Goal: Check status: Check status

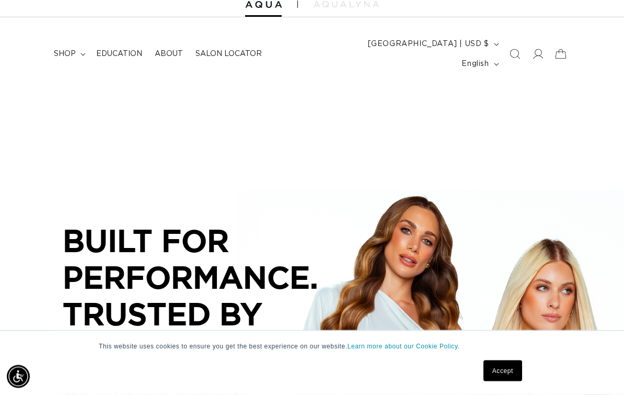
scroll to position [39, 0]
click at [81, 50] on summary "shop" at bounding box center [69, 54] width 42 height 22
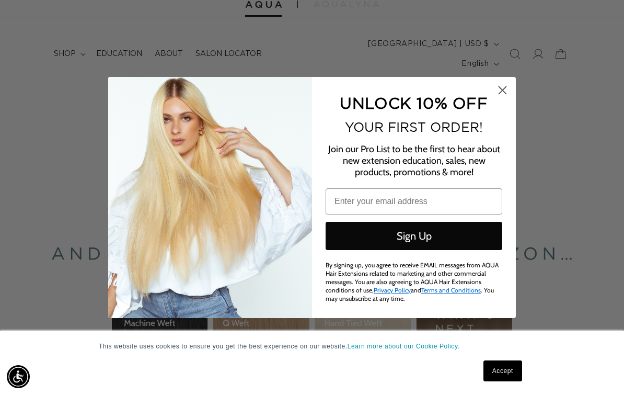
scroll to position [0, 0]
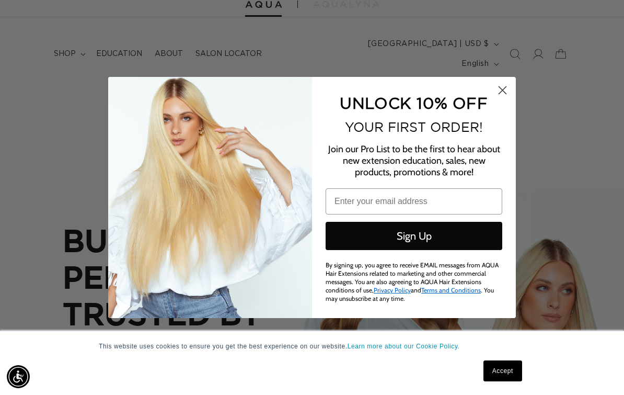
click at [505, 87] on icon "Close dialog" at bounding box center [502, 90] width 7 height 7
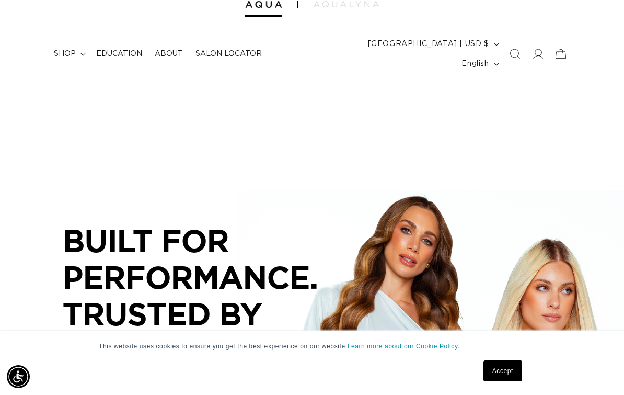
scroll to position [0, 550]
click at [75, 50] on span "shop" at bounding box center [65, 53] width 22 height 9
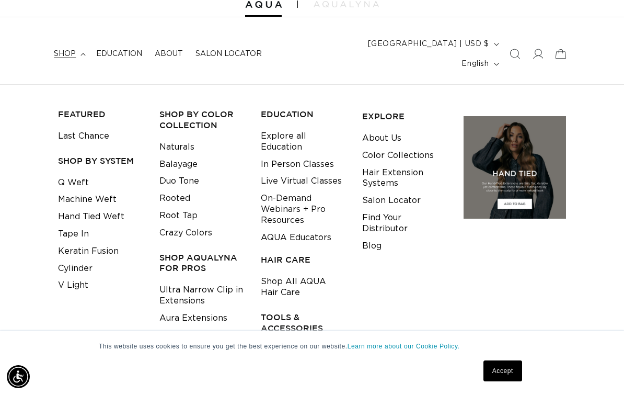
scroll to position [0, 1100]
click at [106, 191] on link "Machine Weft" at bounding box center [87, 199] width 59 height 17
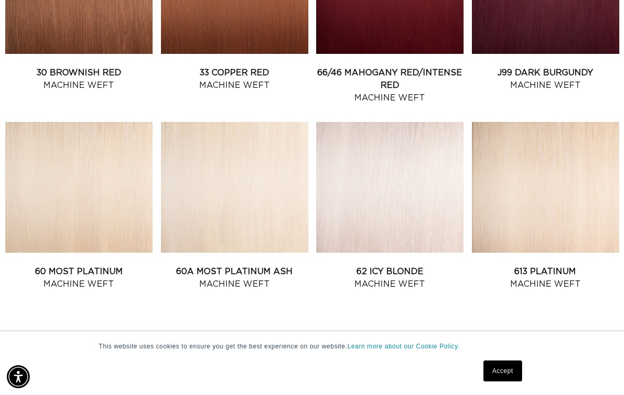
scroll to position [0, 550]
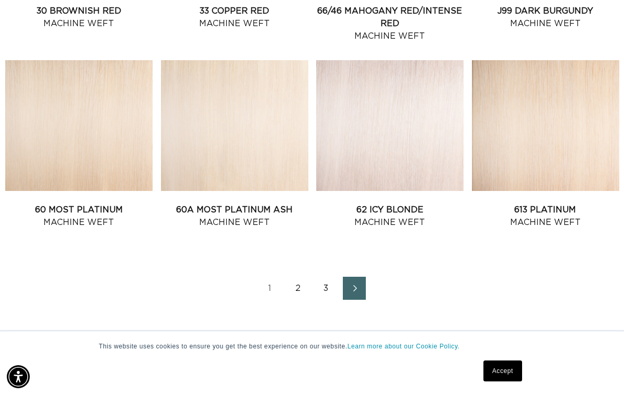
click at [302, 277] on link "2" at bounding box center [298, 288] width 23 height 23
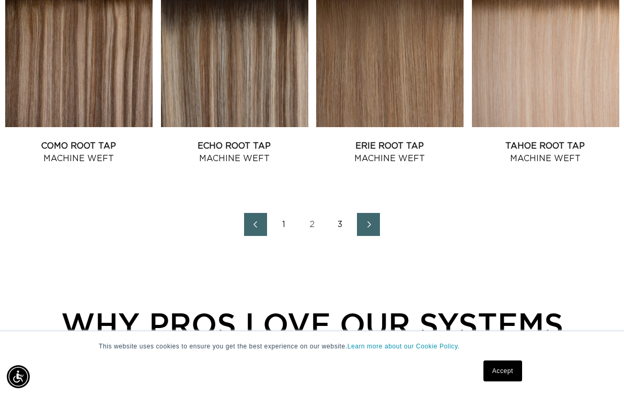
scroll to position [0, 1100]
click at [342, 213] on link "3" at bounding box center [340, 224] width 23 height 23
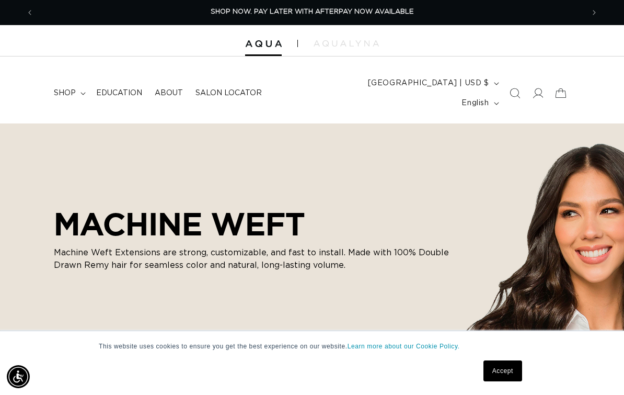
click at [78, 88] on summary "shop" at bounding box center [69, 93] width 42 height 22
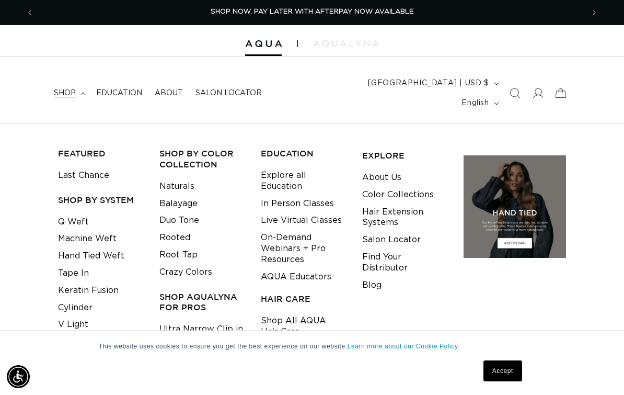
click at [82, 213] on link "Q Weft" at bounding box center [73, 221] width 31 height 17
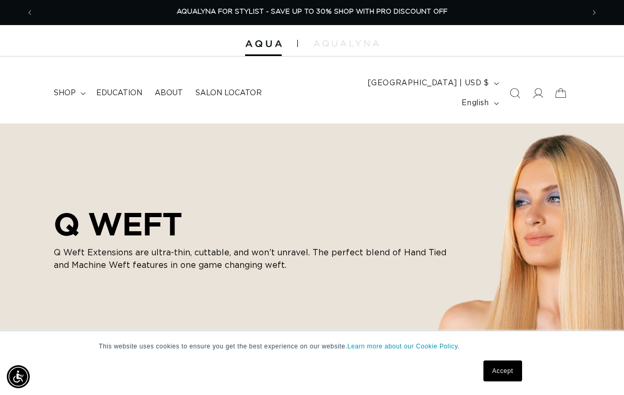
click at [175, 88] on span "About" at bounding box center [169, 92] width 28 height 9
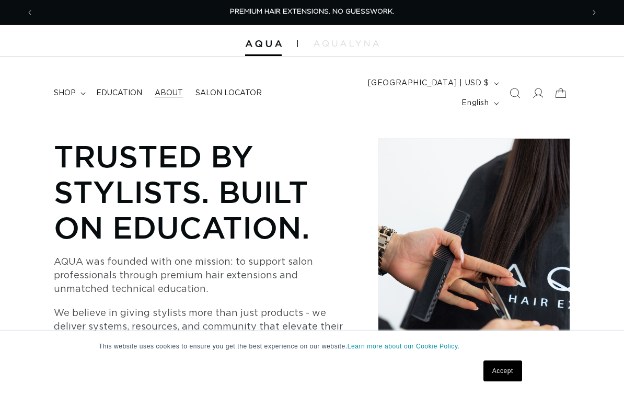
click at [128, 89] on span "Education" at bounding box center [119, 92] width 46 height 9
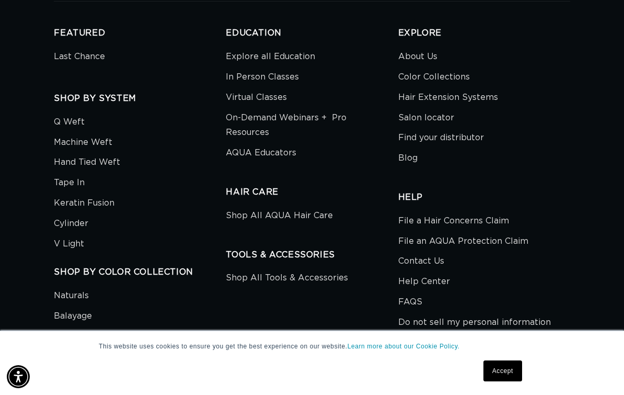
scroll to position [0, 1100]
click at [83, 234] on link "V Light" at bounding box center [69, 244] width 30 height 20
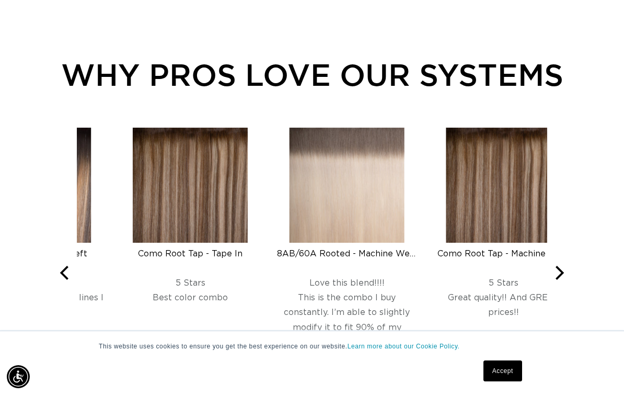
scroll to position [0, 1100]
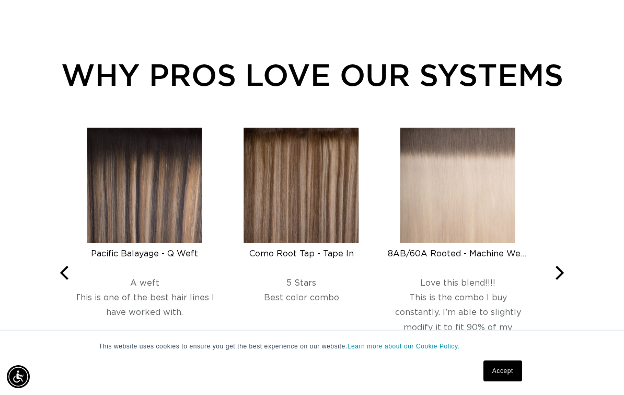
click at [510, 248] on div "8AB/60A Rooted - Machine Weft" at bounding box center [458, 253] width 140 height 10
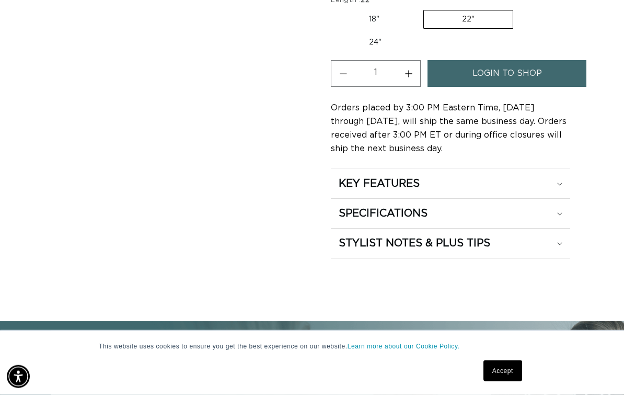
scroll to position [795, 0]
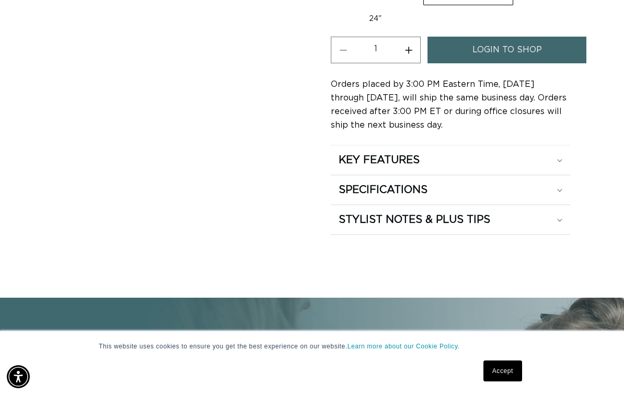
click at [553, 153] on div "KEY FEATURES" at bounding box center [450, 160] width 223 height 14
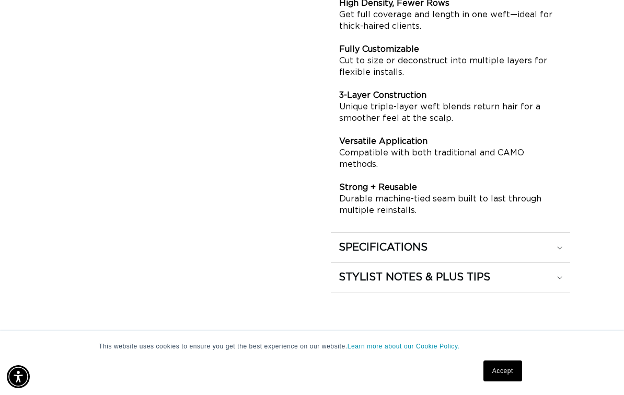
scroll to position [0, 0]
click at [521, 241] on div "SPECIFICATIONS" at bounding box center [450, 248] width 223 height 14
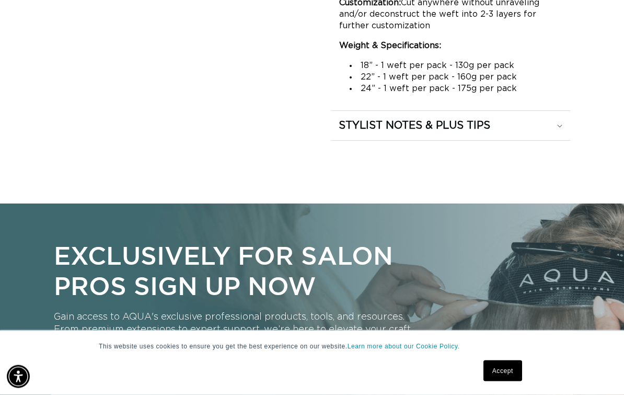
scroll to position [1181, 0]
click at [561, 119] on div "STYLIST NOTES & PLUS TIPS" at bounding box center [450, 126] width 223 height 14
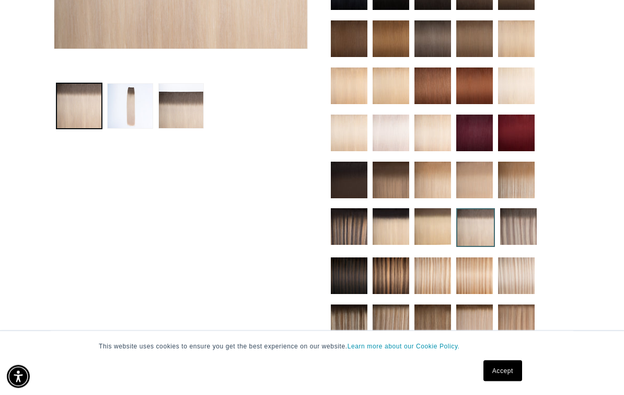
scroll to position [0, 550]
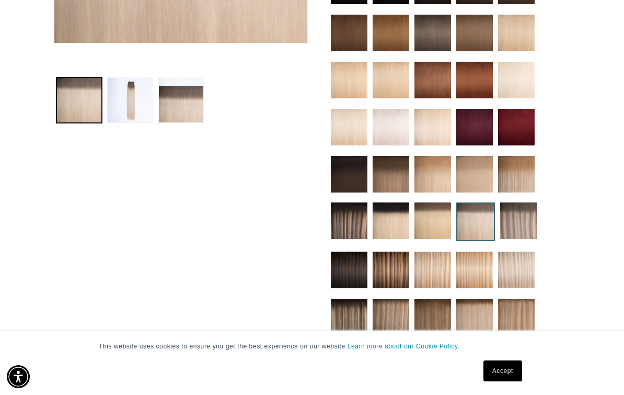
click at [143, 88] on button "Load image 2 in gallery view" at bounding box center [129, 99] width 45 height 45
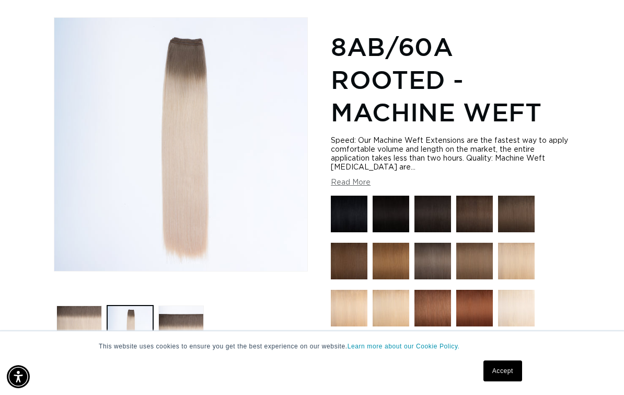
scroll to position [0, 0]
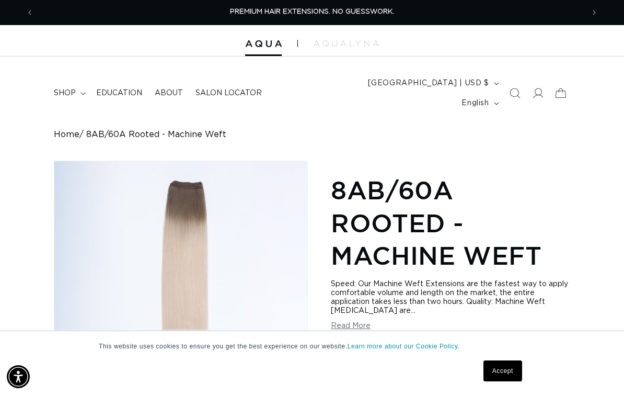
click at [84, 93] on icon at bounding box center [83, 94] width 5 height 3
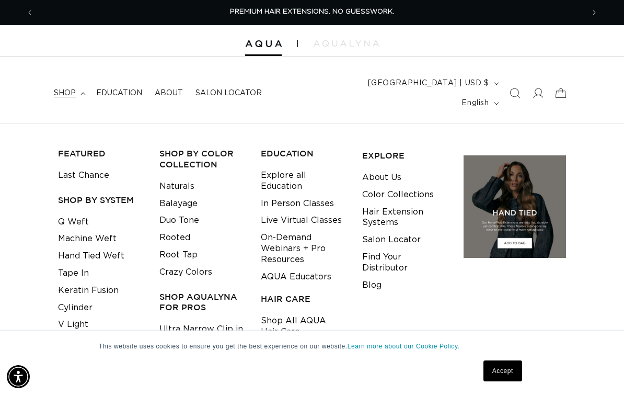
click at [83, 316] on link "V Light" at bounding box center [73, 324] width 30 height 17
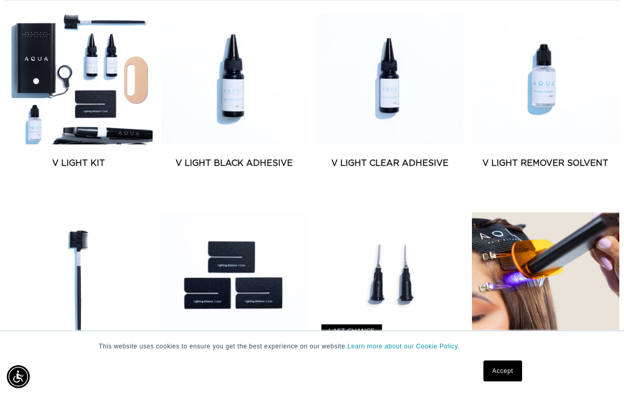
scroll to position [0, 1100]
click at [116, 157] on link "V Light Kit" at bounding box center [78, 163] width 147 height 13
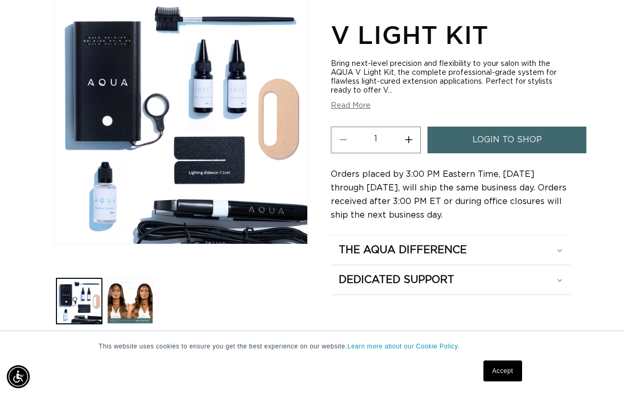
scroll to position [0, 550]
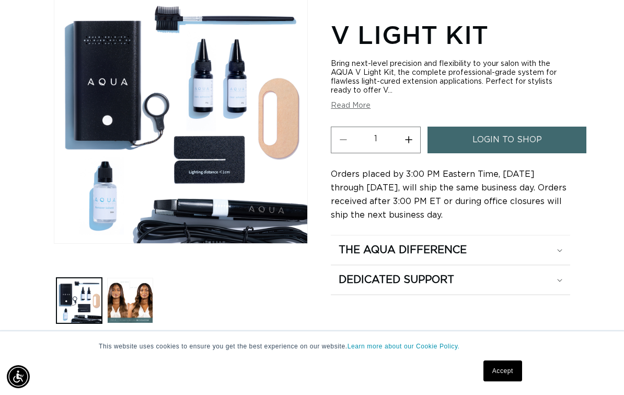
click at [518, 244] on summary "The Aqua Difference" at bounding box center [450, 249] width 239 height 29
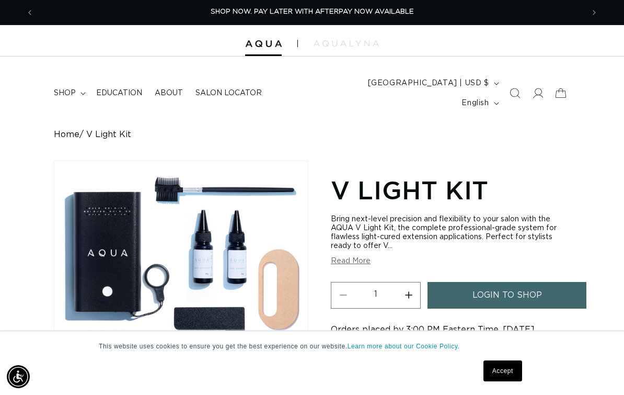
click at [76, 84] on summary "shop" at bounding box center [69, 93] width 42 height 22
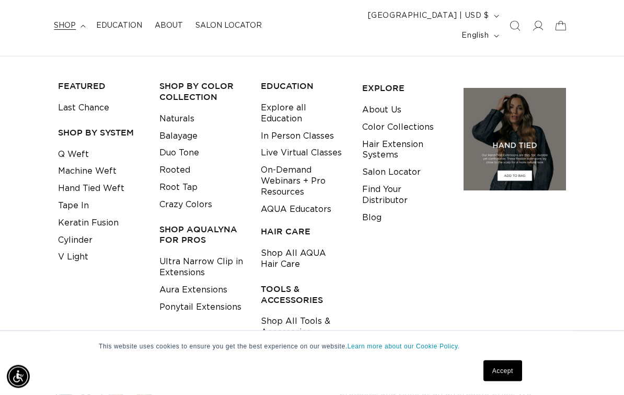
scroll to position [67, 0]
click at [83, 146] on link "Q Weft" at bounding box center [73, 154] width 31 height 17
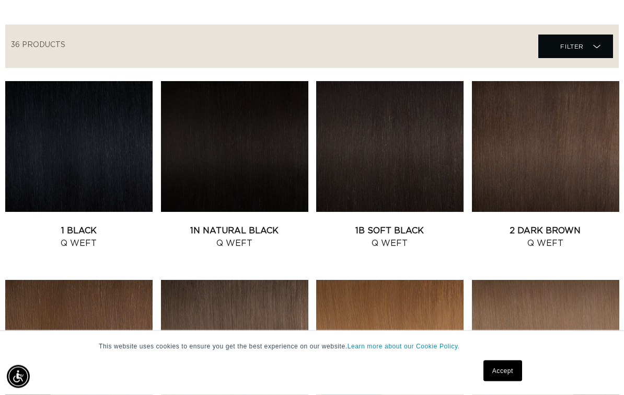
scroll to position [365, 0]
click at [430, 224] on link "1B Soft Black Q Weft" at bounding box center [389, 236] width 147 height 25
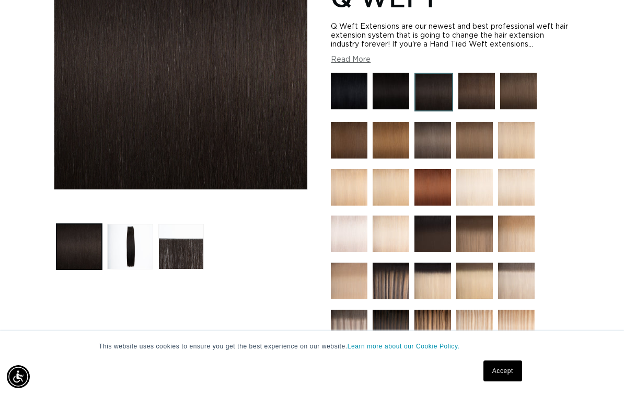
click at [135, 234] on button "Load image 2 in gallery view" at bounding box center [129, 246] width 45 height 45
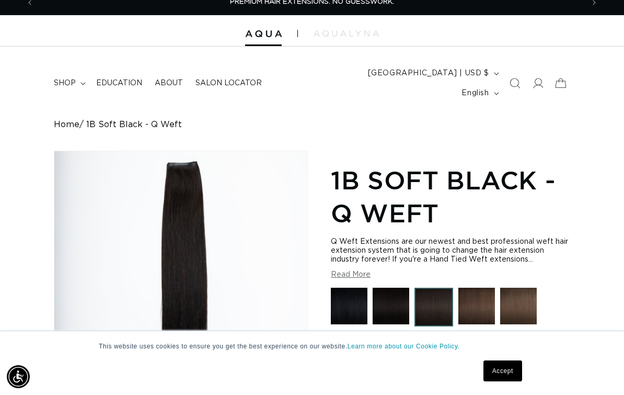
scroll to position [2, 0]
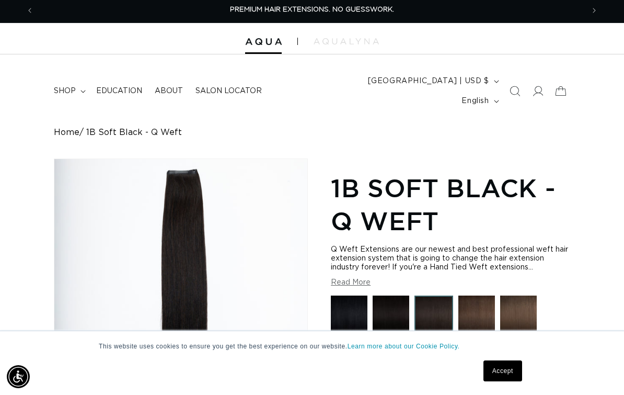
click at [82, 90] on icon at bounding box center [83, 91] width 5 height 3
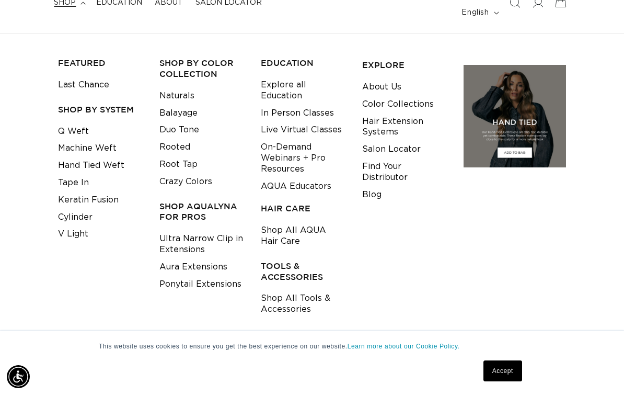
scroll to position [0, 0]
click at [316, 290] on link "Shop All Tools & Accessories" at bounding box center [303, 304] width 85 height 28
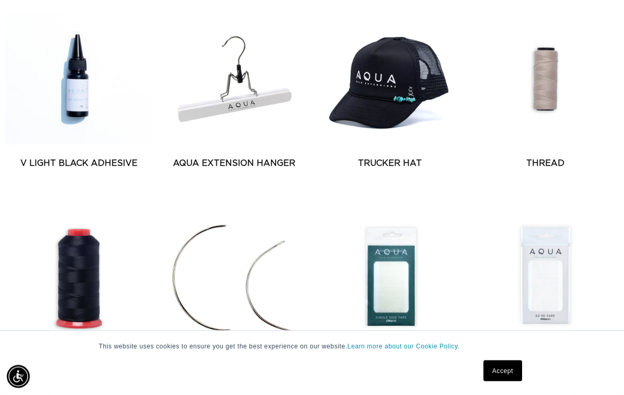
scroll to position [669, 0]
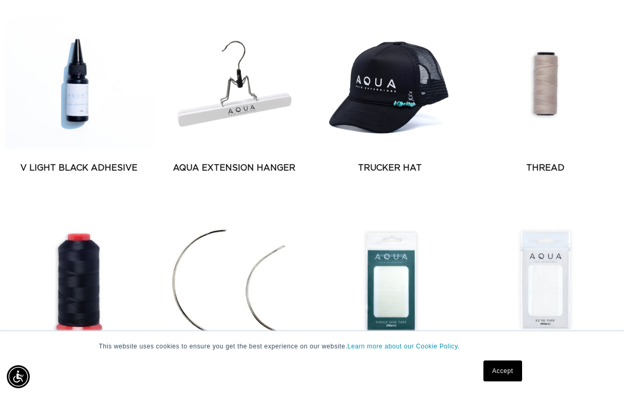
click at [571, 162] on link "Thread" at bounding box center [545, 168] width 147 height 13
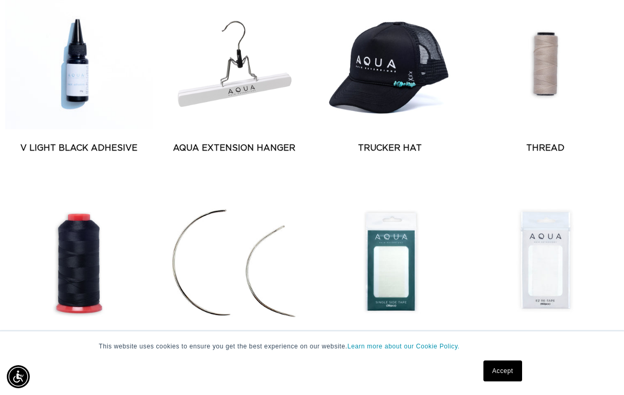
click at [83, 340] on link "Nylon Thread" at bounding box center [78, 346] width 147 height 13
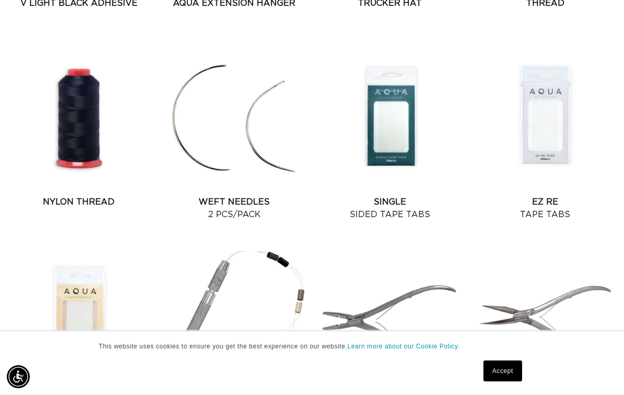
scroll to position [0, 550]
click at [564, 196] on link "EZ Re Tape Tabs" at bounding box center [545, 208] width 147 height 25
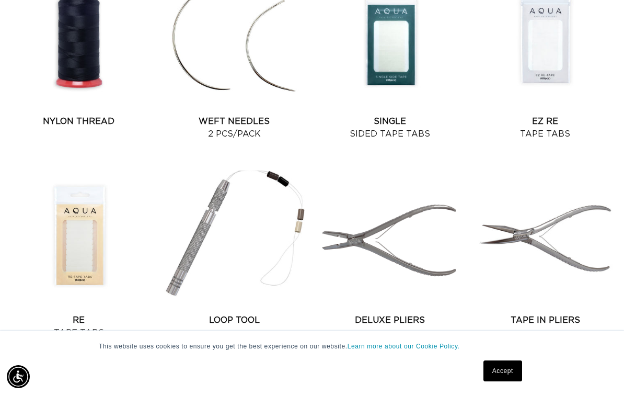
scroll to position [0, 1100]
click at [472, 314] on link "Tape In Pliers" at bounding box center [545, 320] width 147 height 13
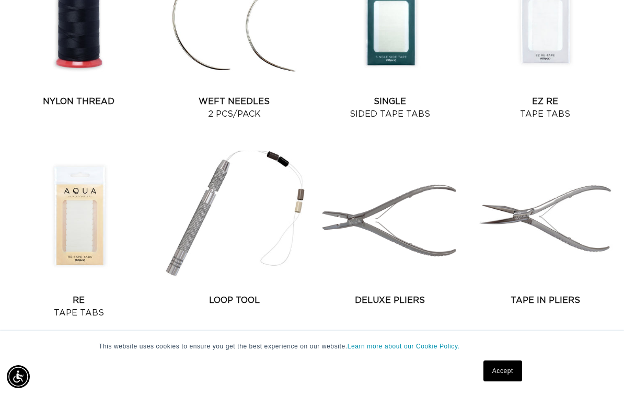
click at [412, 294] on link "Deluxe Pliers" at bounding box center [389, 300] width 147 height 13
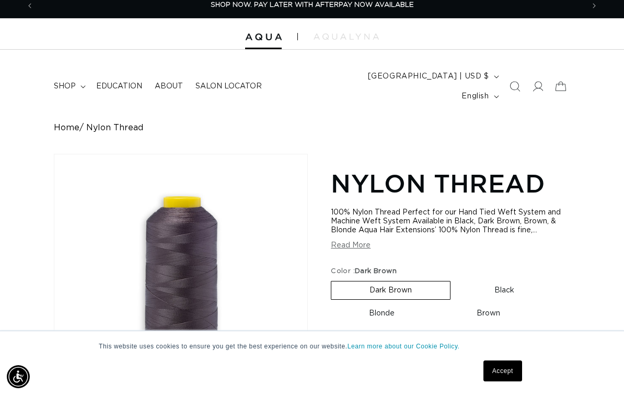
scroll to position [8, 0]
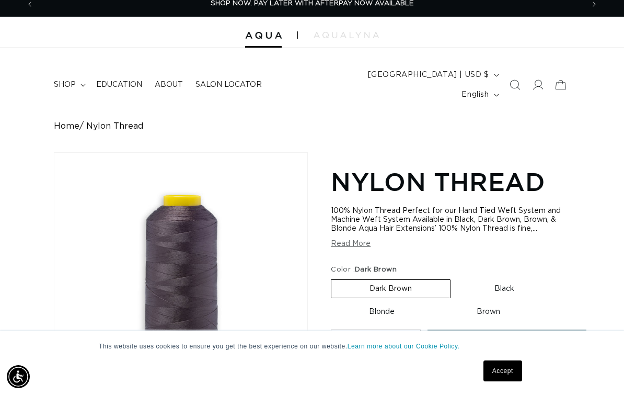
click at [366, 239] on button "Read More" at bounding box center [351, 243] width 40 height 9
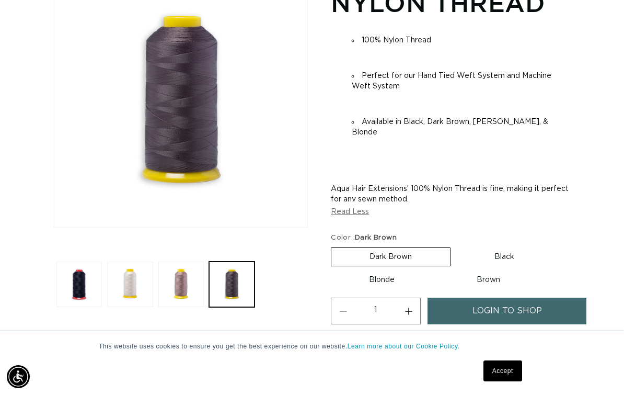
scroll to position [192, 0]
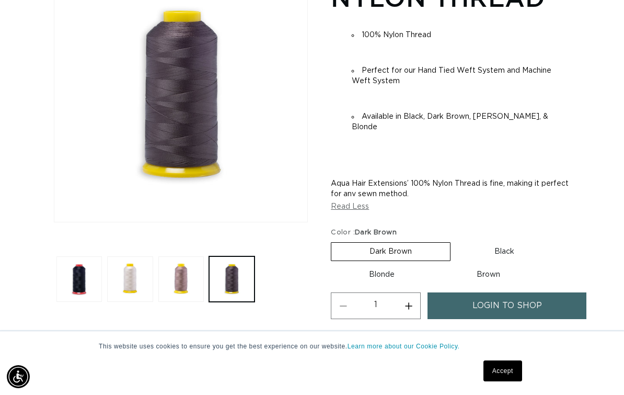
click at [198, 260] on button "Load image 3 in gallery view" at bounding box center [180, 278] width 45 height 45
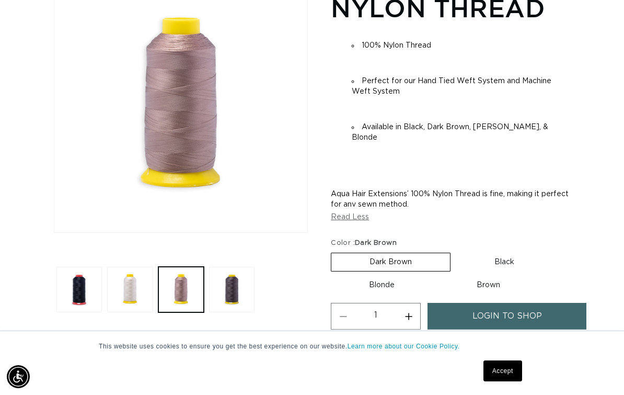
scroll to position [0, 550]
click at [499, 276] on label "Brown Variant sold out or unavailable" at bounding box center [489, 285] width 100 height 18
click at [439, 274] on input "Brown Variant sold out or unavailable" at bounding box center [438, 274] width 1 height 1
radio input "true"
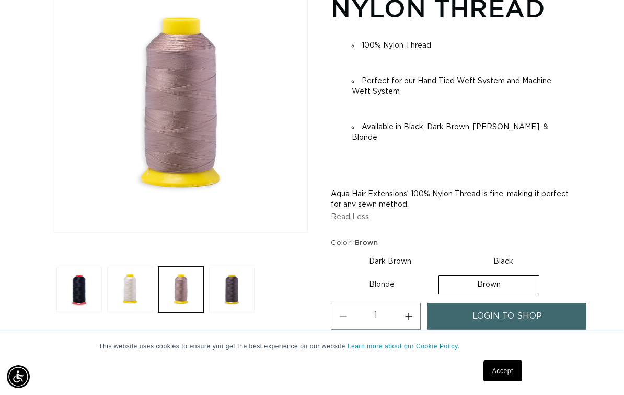
click at [421, 253] on label "Dark Brown Variant sold out or unavailable" at bounding box center [390, 262] width 119 height 18
click at [334, 250] on input "Dark Brown Variant sold out or unavailable" at bounding box center [334, 250] width 1 height 1
radio input "true"
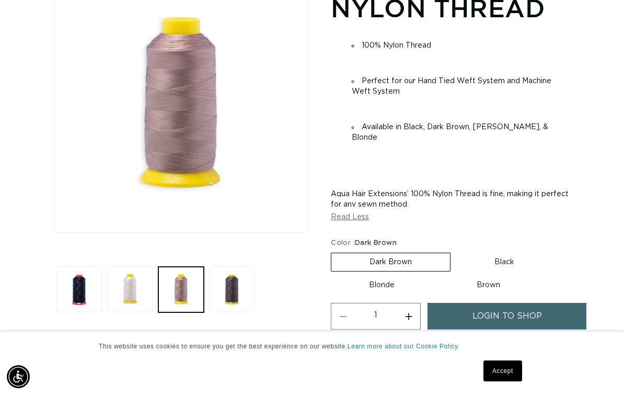
scroll to position [0, 1100]
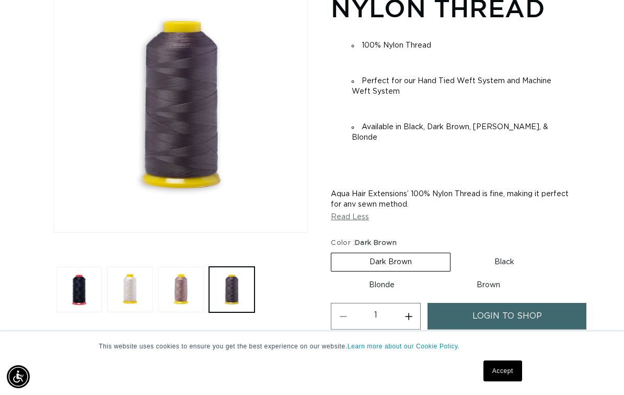
click at [495, 276] on label "Brown Variant sold out or unavailable" at bounding box center [489, 285] width 100 height 18
click at [439, 274] on input "Brown Variant sold out or unavailable" at bounding box center [438, 274] width 1 height 1
radio input "true"
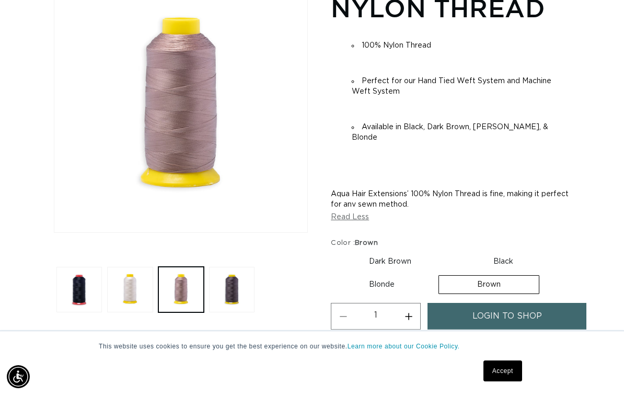
scroll to position [0, 0]
click at [420, 253] on label "Dark Brown Variant sold out or unavailable" at bounding box center [390, 262] width 119 height 18
click at [334, 250] on input "Dark Brown Variant sold out or unavailable" at bounding box center [334, 250] width 1 height 1
radio input "true"
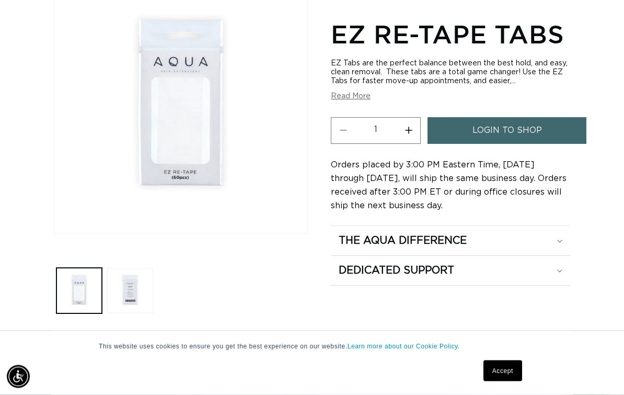
scroll to position [181, 0]
click at [482, 253] on summary "The Aqua Difference" at bounding box center [450, 240] width 239 height 29
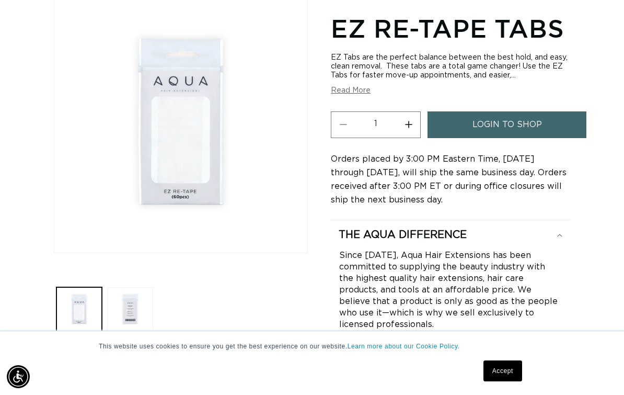
scroll to position [0, 0]
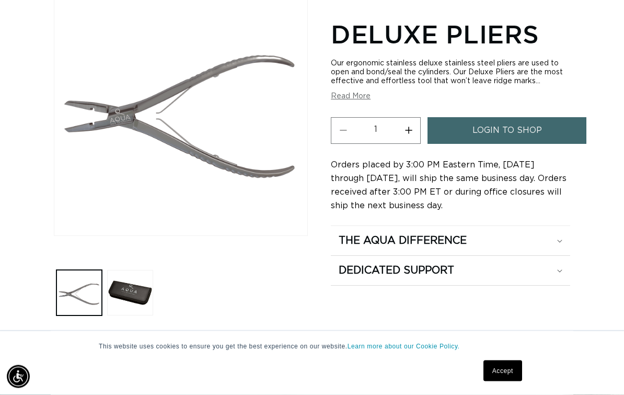
scroll to position [179, 0]
click at [528, 137] on span "login to shop" at bounding box center [508, 130] width 70 height 27
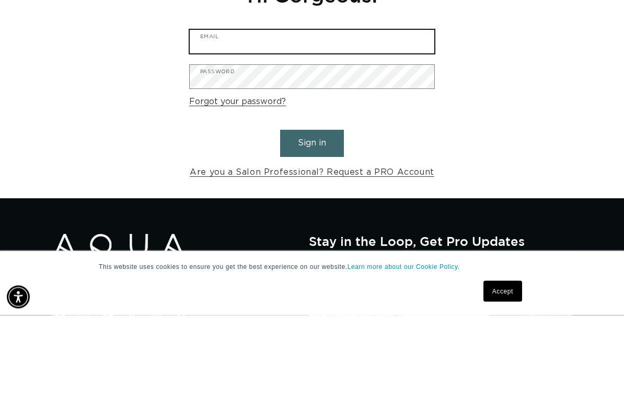
type input "[EMAIL_ADDRESS][DOMAIN_NAME]"
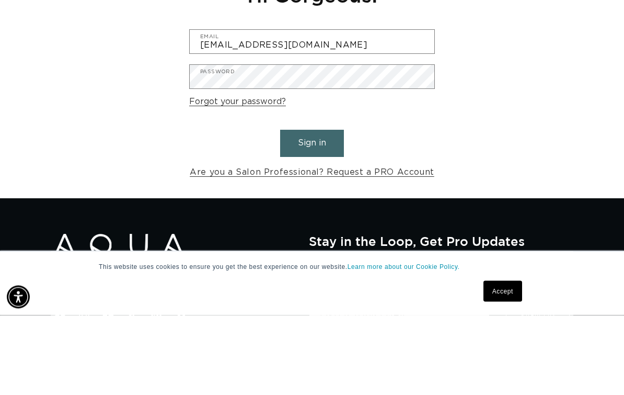
click at [312, 210] on button "Sign in" at bounding box center [312, 223] width 64 height 27
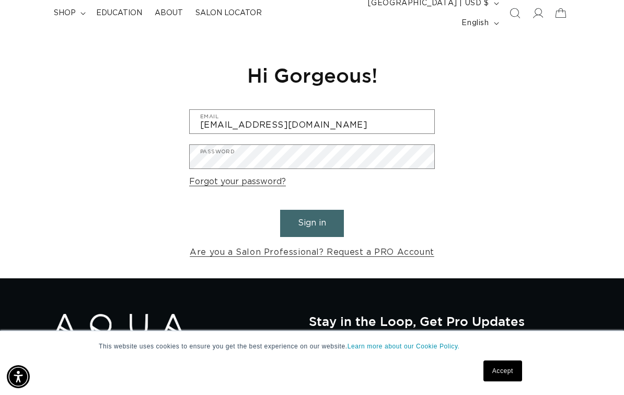
scroll to position [0, 550]
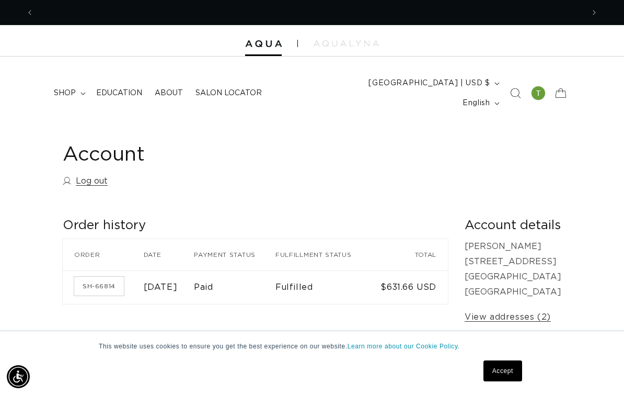
scroll to position [0, 1100]
click at [424, 284] on td "$631.66 USD" at bounding box center [410, 286] width 75 height 33
click at [112, 277] on link "SH-66814" at bounding box center [99, 286] width 50 height 19
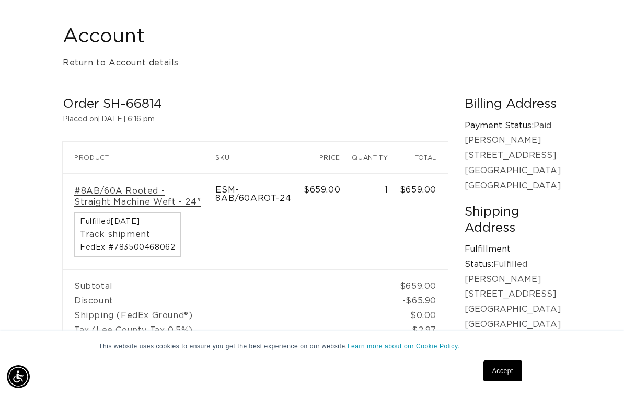
scroll to position [0, 550]
click at [165, 186] on link "#8AB/60A Rooted - Straight Machine Weft - 24"" at bounding box center [139, 197] width 130 height 22
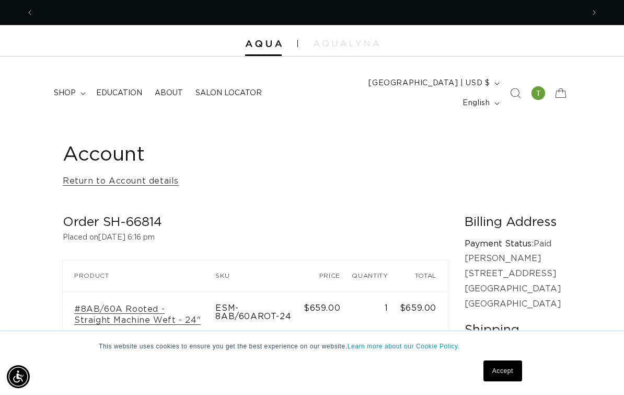
scroll to position [0, 1100]
click at [174, 304] on link "#8AB/60A Rooted - Straight Machine Weft - 24"" at bounding box center [139, 315] width 130 height 22
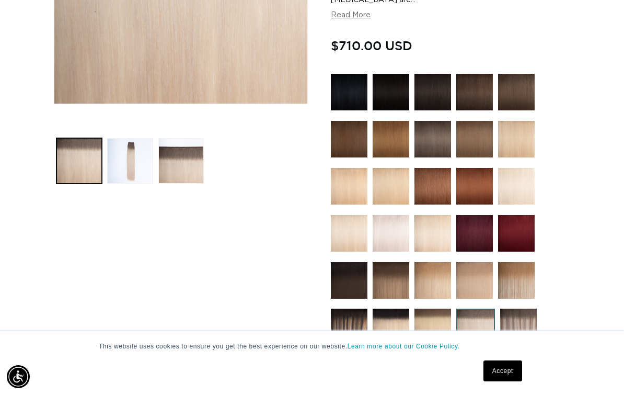
scroll to position [308, 0]
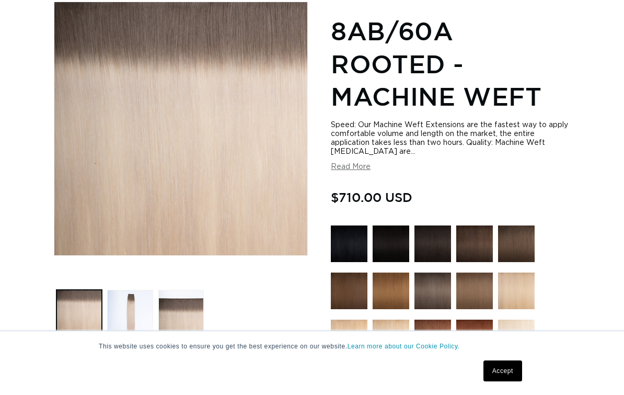
scroll to position [159, 0]
click at [362, 163] on button "Read More" at bounding box center [351, 167] width 40 height 9
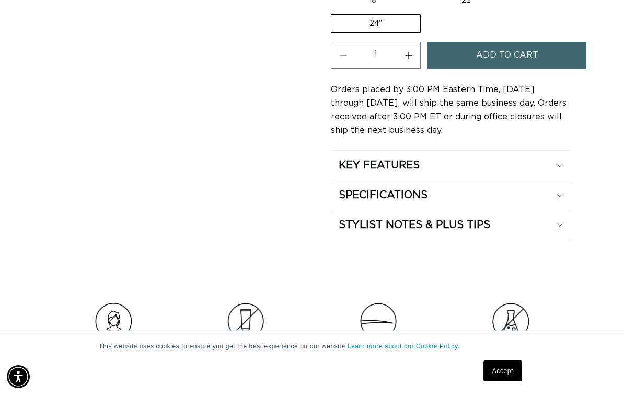
scroll to position [0, 0]
click at [564, 180] on summary "SPECIFICATIONS" at bounding box center [450, 194] width 239 height 29
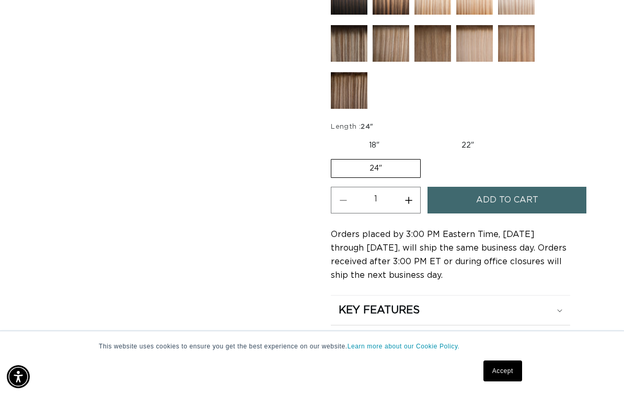
click at [415, 161] on label "24" Variant sold out or unavailable" at bounding box center [376, 168] width 90 height 19
click at [518, 135] on input "24" Variant sold out or unavailable" at bounding box center [518, 134] width 1 height 1
click at [478, 138] on label "22" Variant sold out or unavailable" at bounding box center [468, 145] width 89 height 18
click at [424, 135] on input "22" Variant sold out or unavailable" at bounding box center [423, 134] width 1 height 1
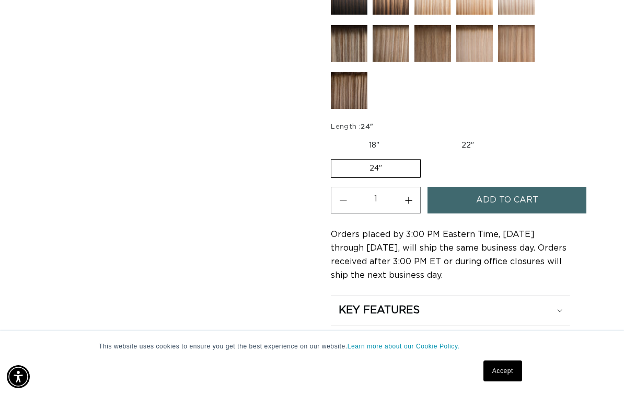
radio input "true"
